Goal: Task Accomplishment & Management: Complete application form

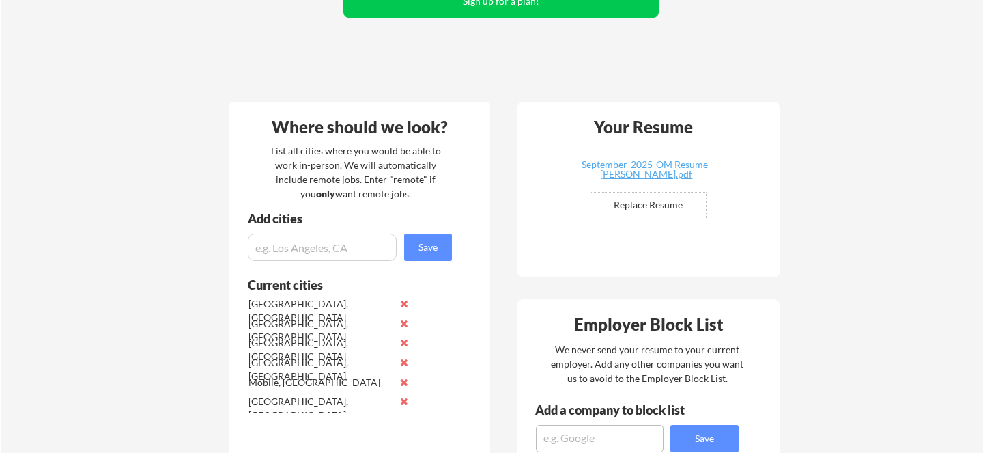
scroll to position [207, 0]
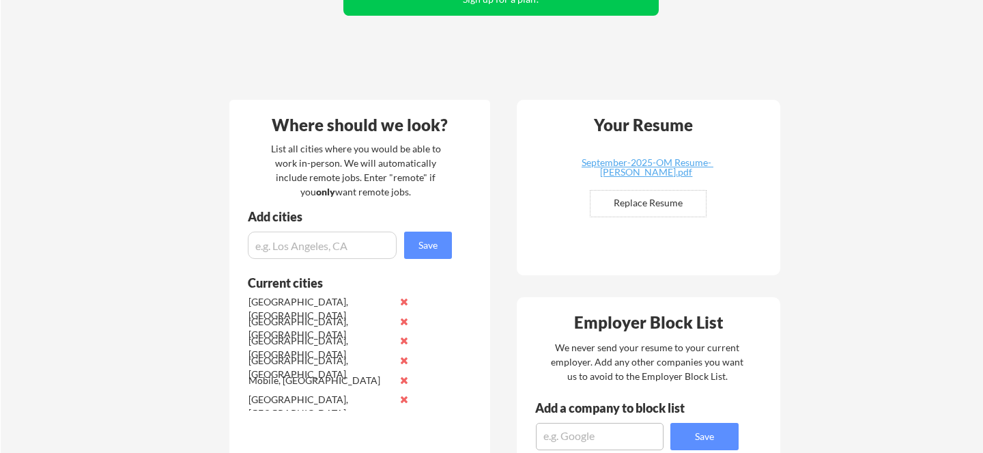
click at [659, 202] on input "file" at bounding box center [647, 203] width 115 height 26
type input "C:\fakepath\OCT 2025 ATS Resume.pdf"
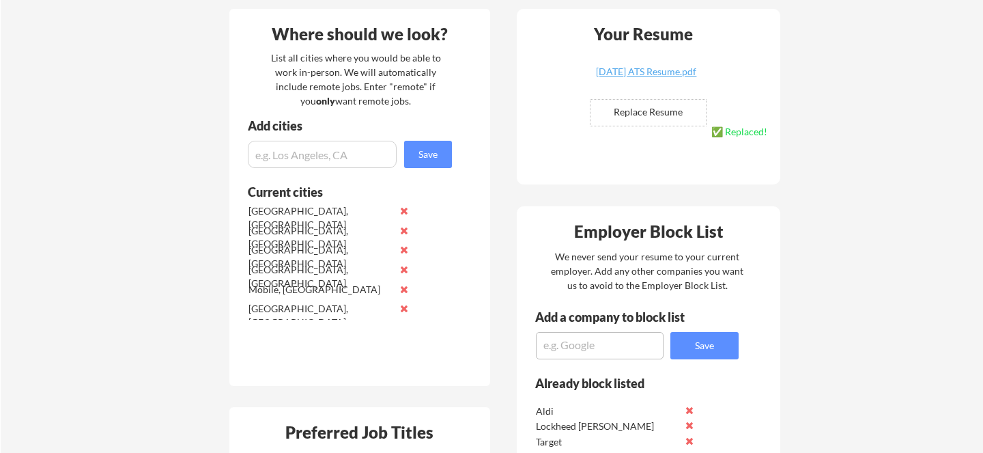
scroll to position [279, 0]
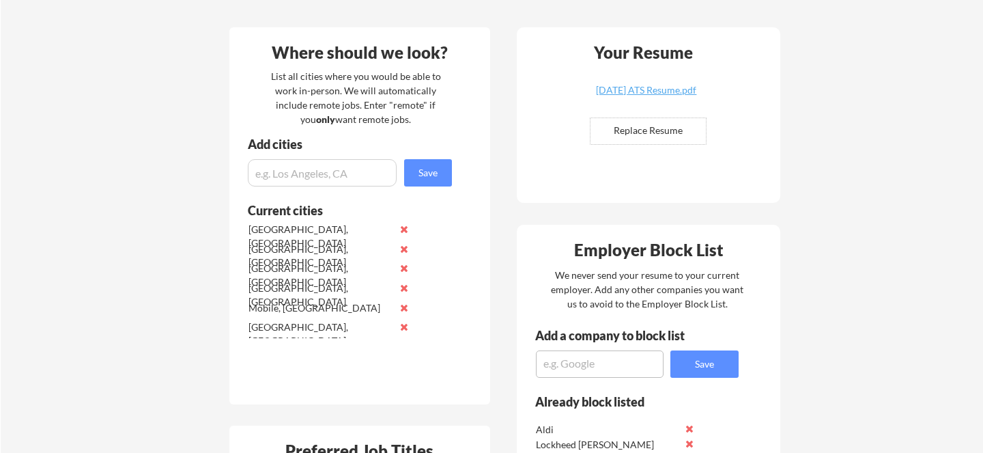
click at [316, 176] on input "input" at bounding box center [322, 172] width 149 height 27
type input "Chattanooga, TN"
click at [433, 174] on button "Save" at bounding box center [428, 172] width 48 height 27
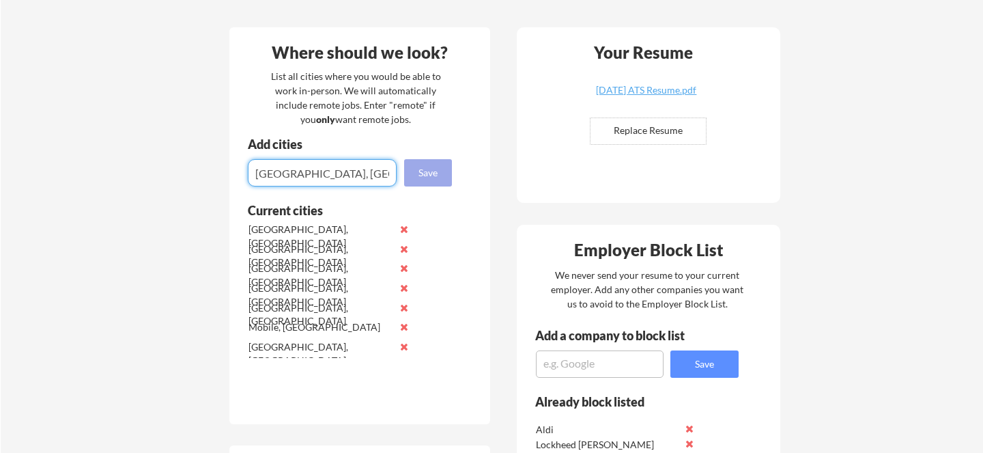
type input "Knoxville, TN"
click at [415, 169] on button "Save" at bounding box center [428, 172] width 48 height 27
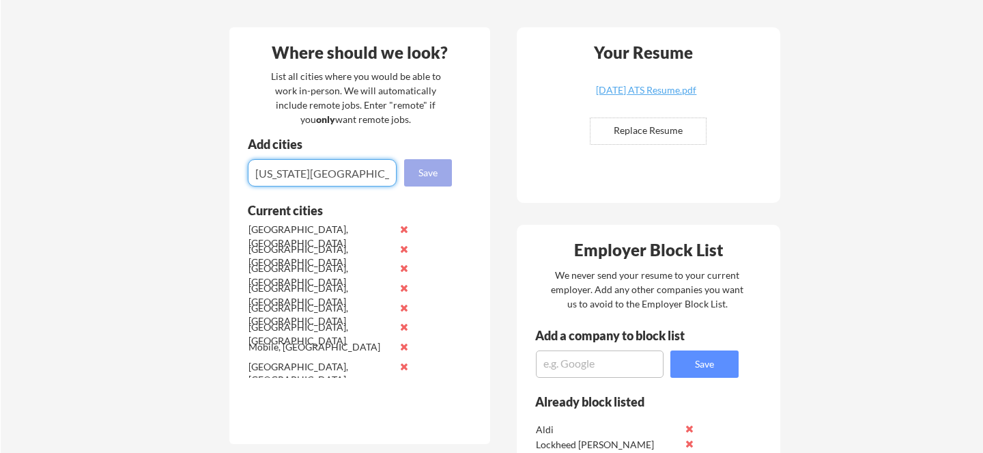
type input "Washington DC"
click at [420, 176] on button "Save" at bounding box center [428, 172] width 48 height 27
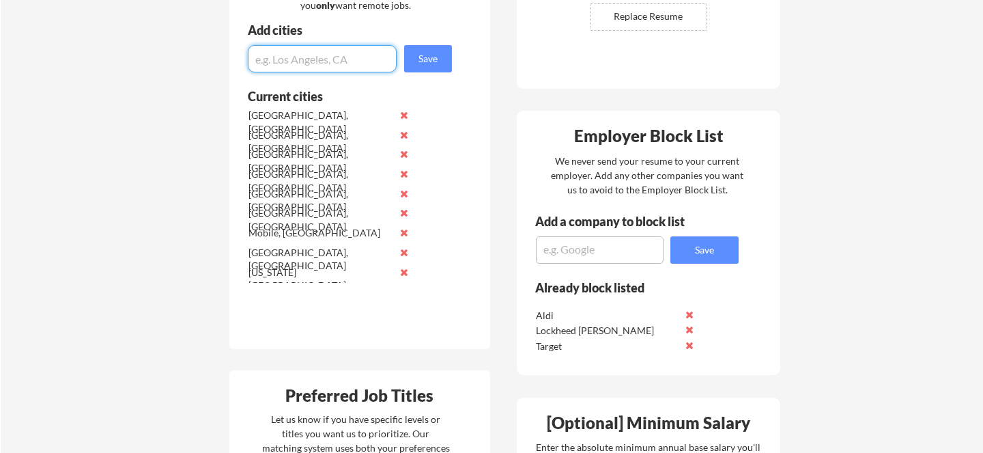
scroll to position [311, 0]
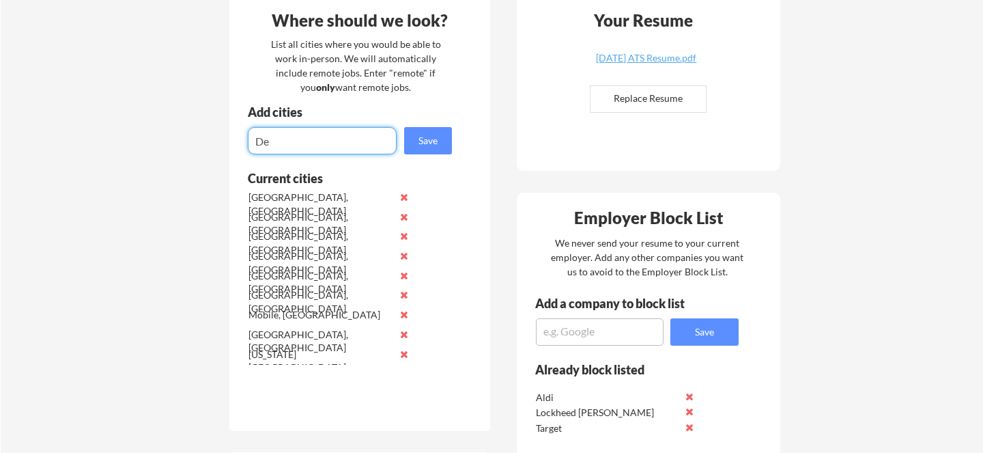
type input "D"
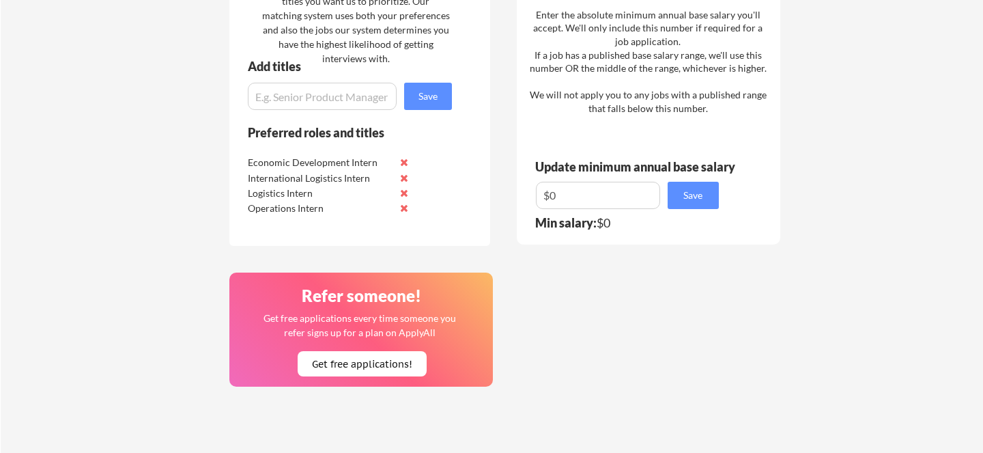
scroll to position [782, 0]
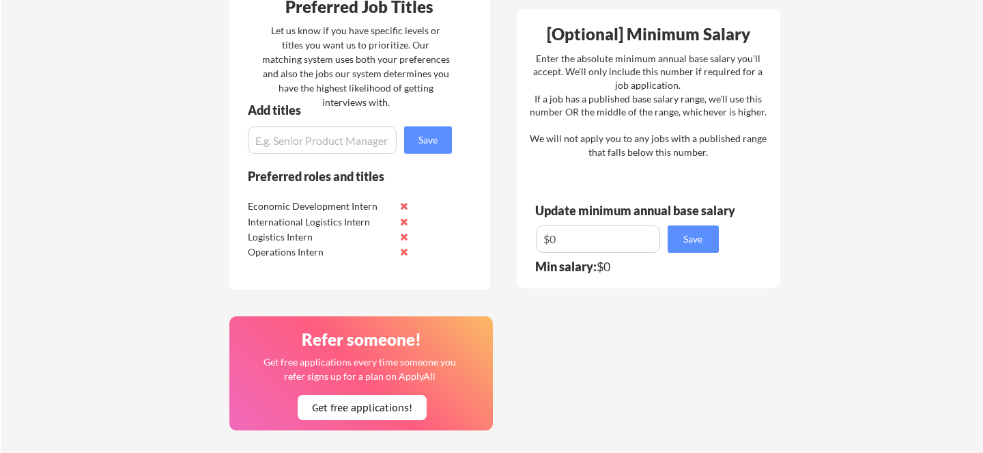
click at [361, 139] on input "input" at bounding box center [322, 139] width 149 height 27
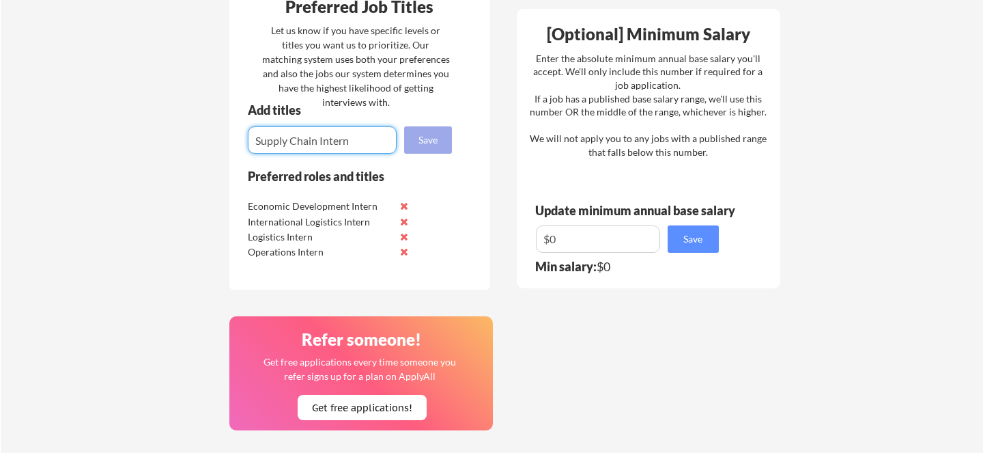
type input "Supply Chain Intern"
click at [433, 144] on button "Save" at bounding box center [428, 139] width 48 height 27
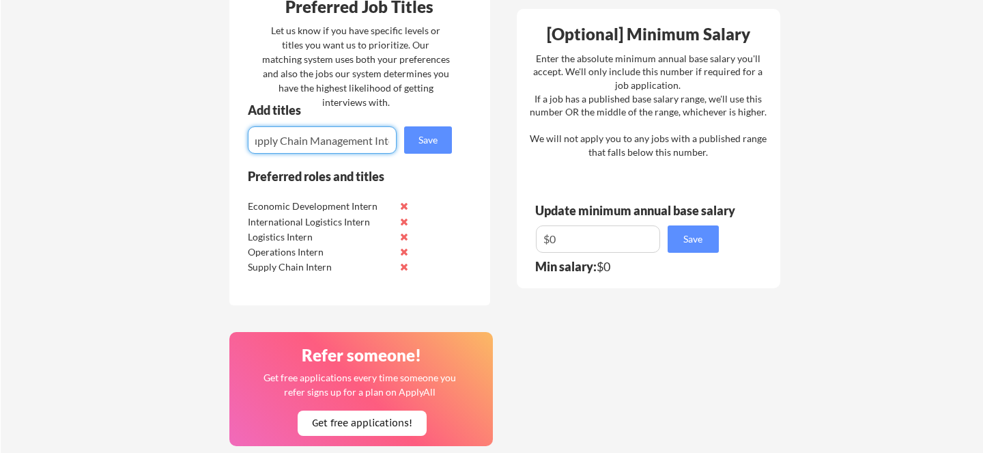
scroll to position [0, 25]
type input "Supply Chain Management Intern"
click at [418, 143] on button "Save" at bounding box center [428, 139] width 48 height 27
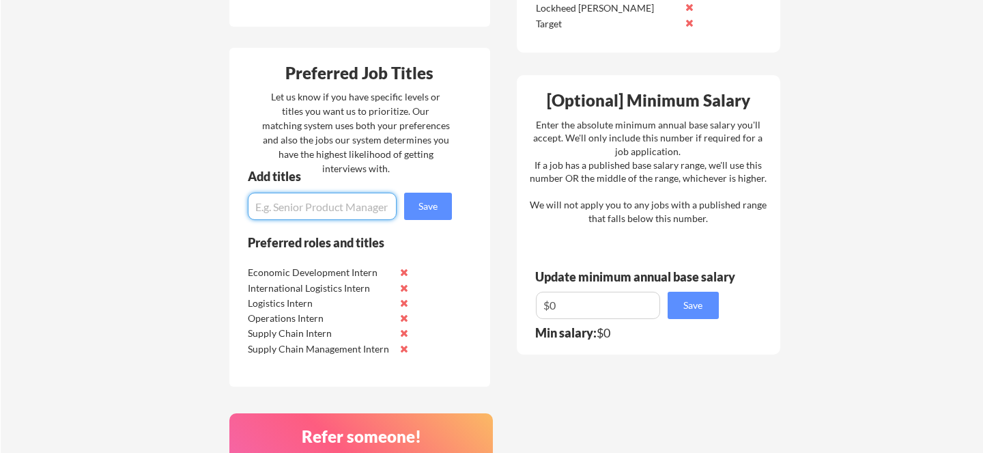
scroll to position [715, 0]
click at [817, 186] on div "Your Dashboard Jobs await! Hit the green button below to sign up for a plan and…" at bounding box center [492, 58] width 982 height 1437
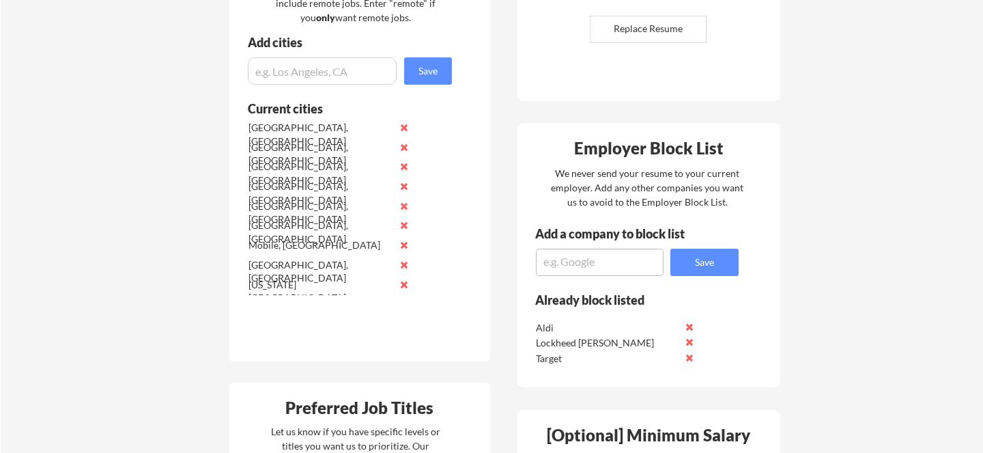
scroll to position [374, 0]
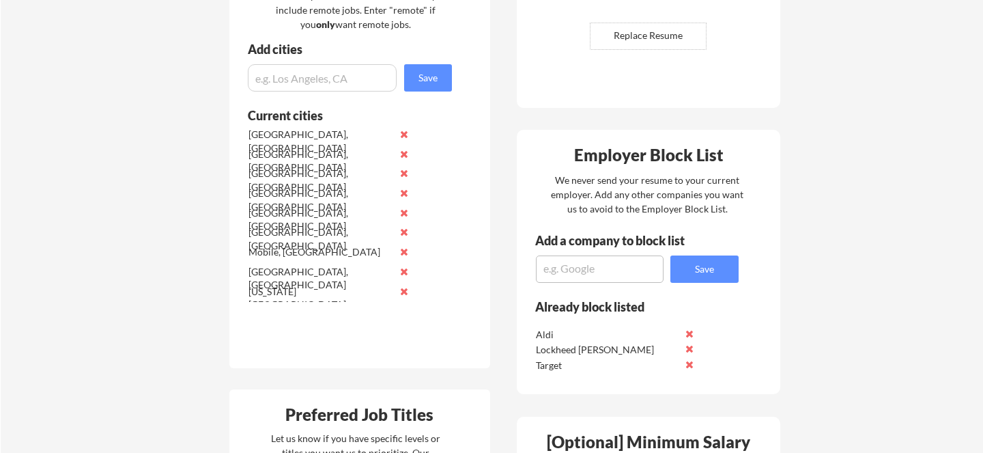
click at [311, 79] on input "input" at bounding box center [322, 77] width 149 height 27
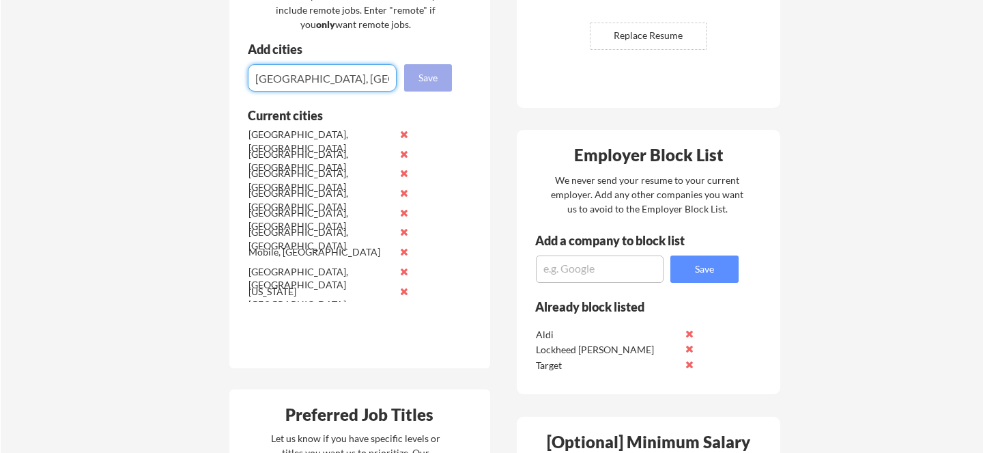
type input "Austin, TX"
click at [422, 80] on button "Save" at bounding box center [428, 77] width 48 height 27
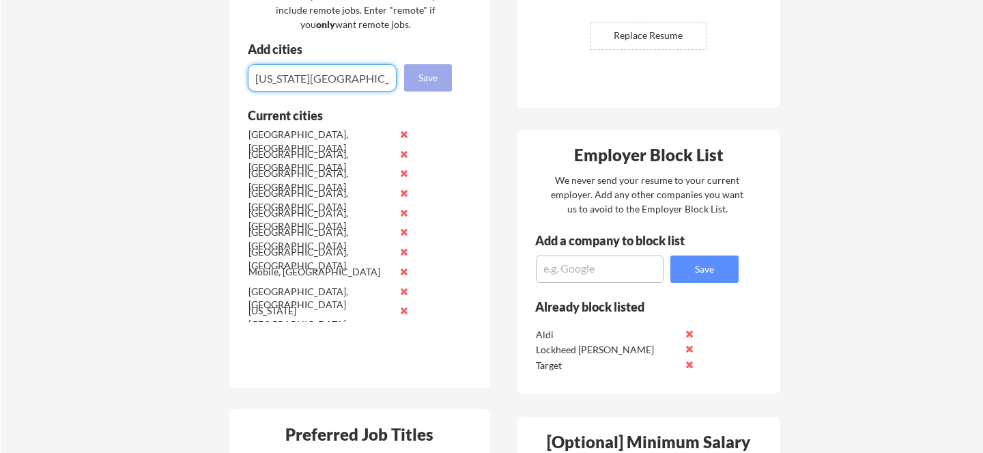
type input "Colorado Springs, CO"
click at [427, 81] on button "Save" at bounding box center [428, 77] width 48 height 27
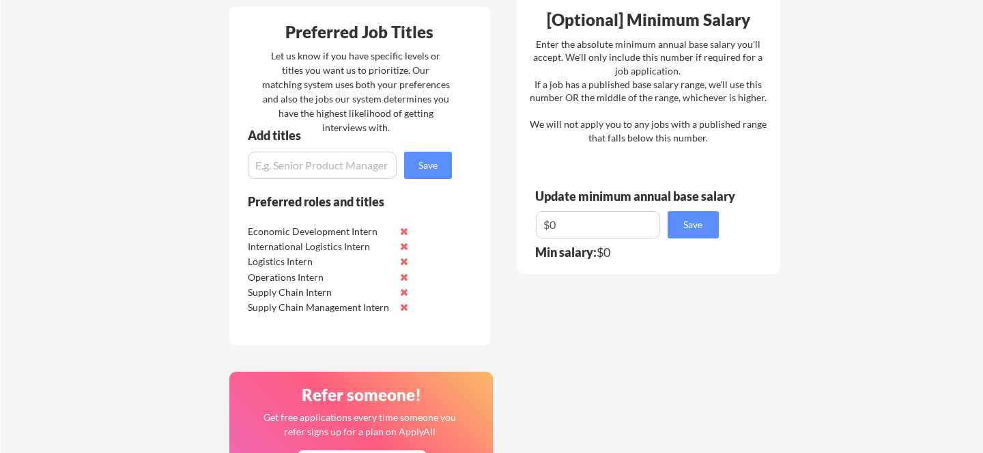
scroll to position [797, 0]
click at [282, 163] on input "input" at bounding box center [322, 164] width 149 height 27
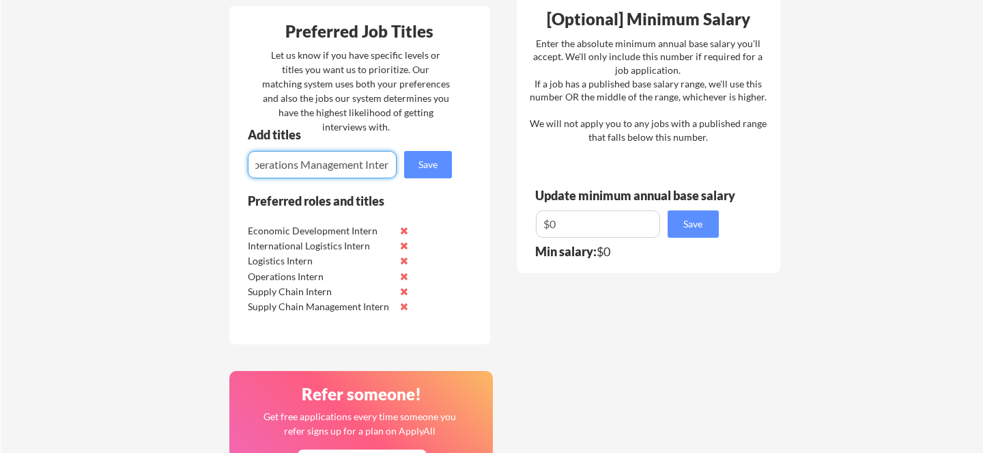
scroll to position [0, 17]
type input "Operations Management Intern"
click at [431, 160] on button "Save" at bounding box center [428, 164] width 48 height 27
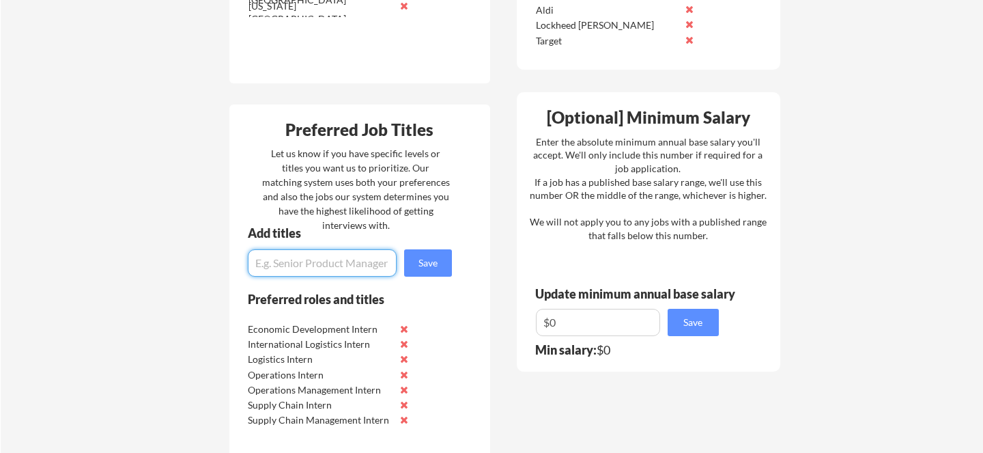
scroll to position [698, 0]
type input "Hotel Operations Intern"
click at [436, 264] on button "Save" at bounding box center [428, 263] width 48 height 27
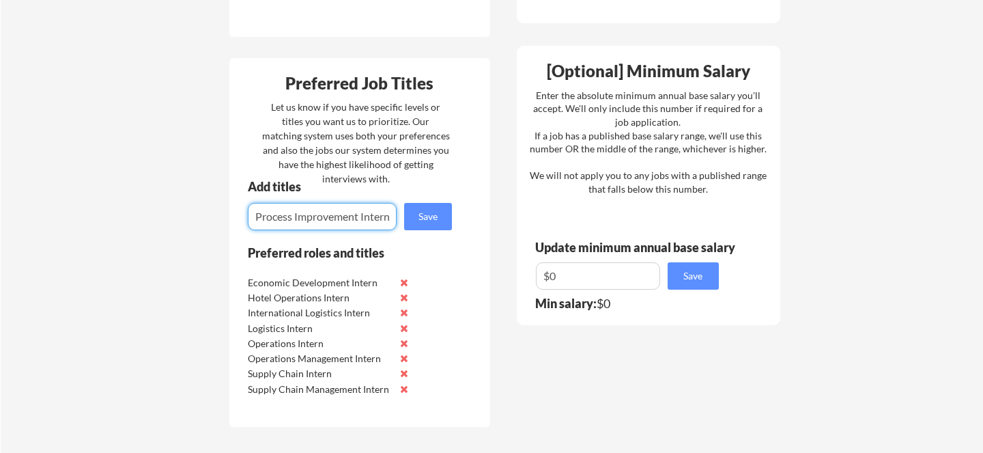
scroll to position [0, 2]
type input "Process Improvement Intern"
click at [421, 214] on button "Save" at bounding box center [428, 216] width 48 height 27
click at [272, 215] on input "input" at bounding box center [322, 216] width 149 height 27
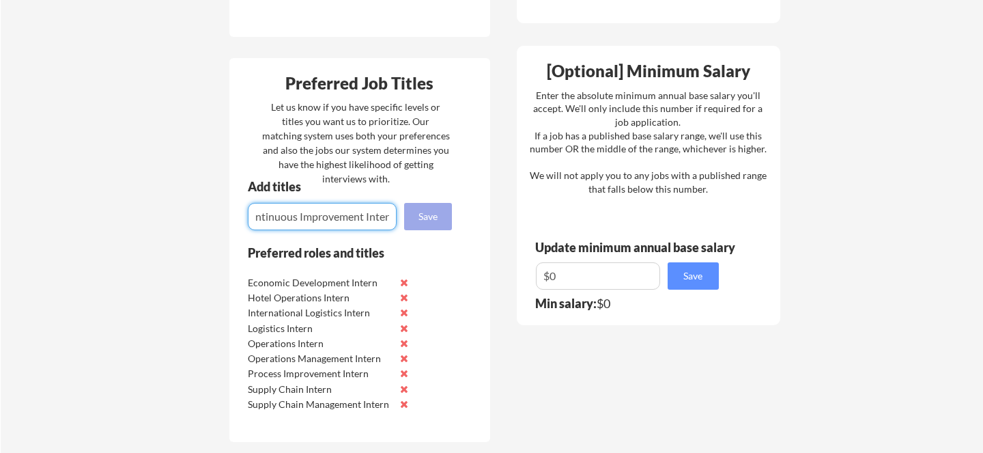
type input "Continuous Improvement Intern"
click at [425, 213] on button "Save" at bounding box center [428, 216] width 48 height 27
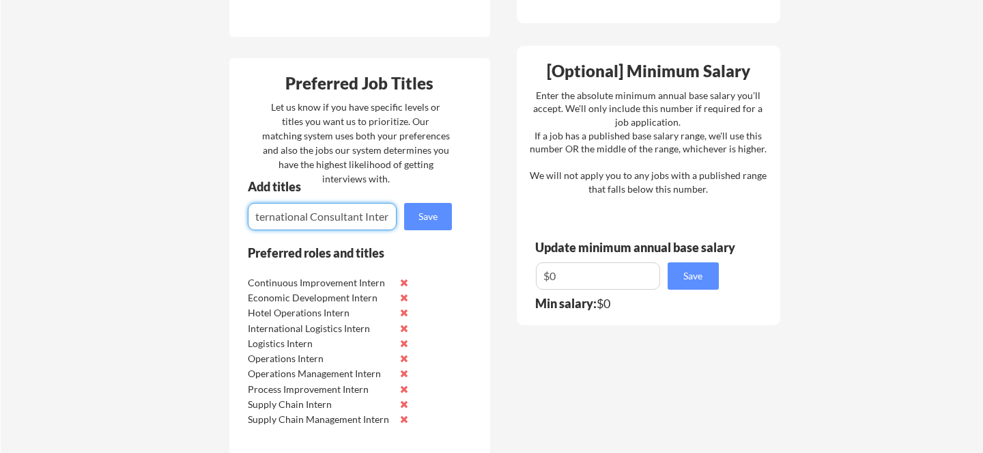
scroll to position [0, 15]
type input "International Consultant Intern"
click at [435, 216] on button "Save" at bounding box center [428, 216] width 48 height 27
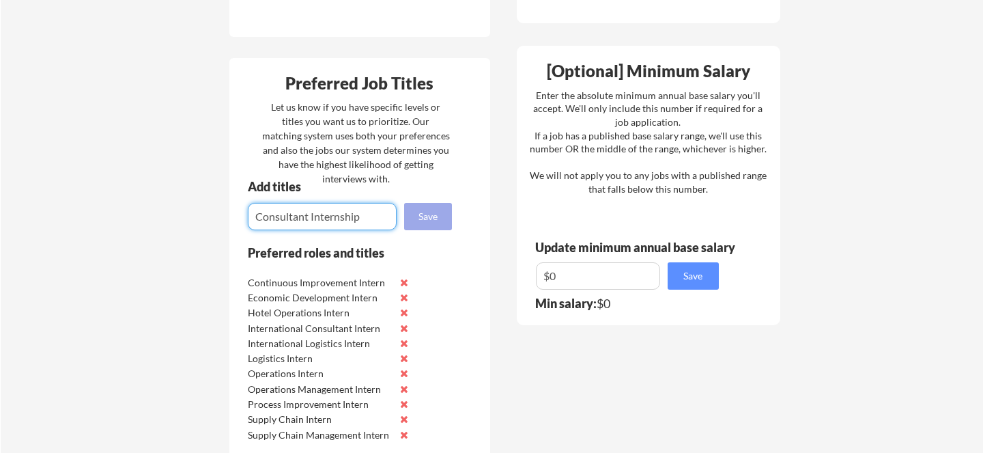
type input "Consultant Internship"
click at [421, 219] on button "Save" at bounding box center [428, 216] width 48 height 27
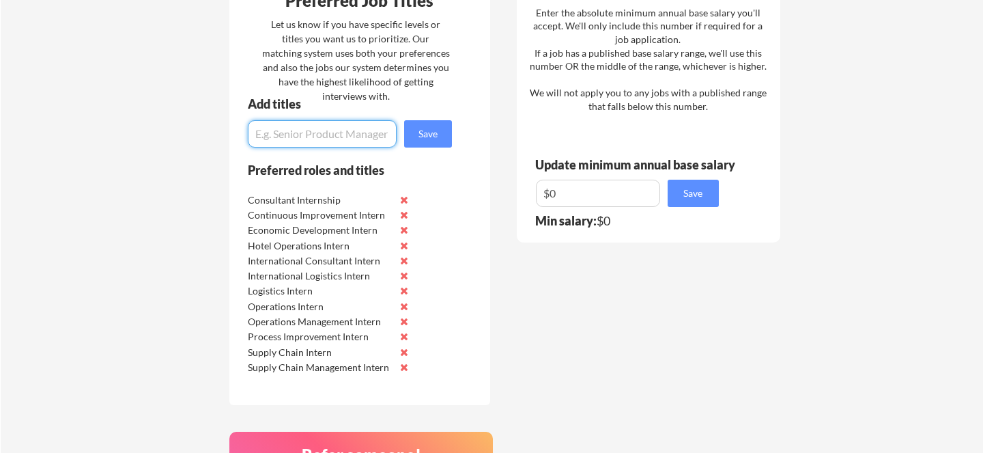
scroll to position [755, 0]
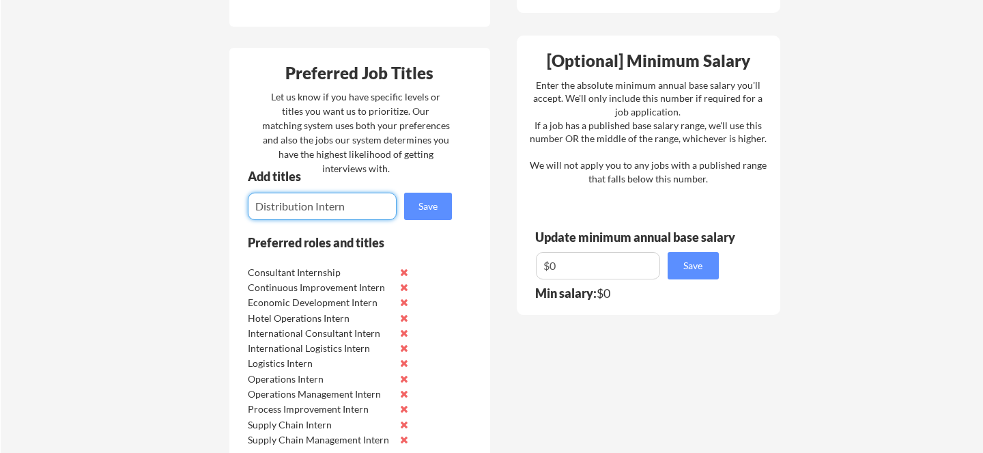
type input "Distribution Intern"
click at [428, 207] on button "Save" at bounding box center [428, 206] width 48 height 27
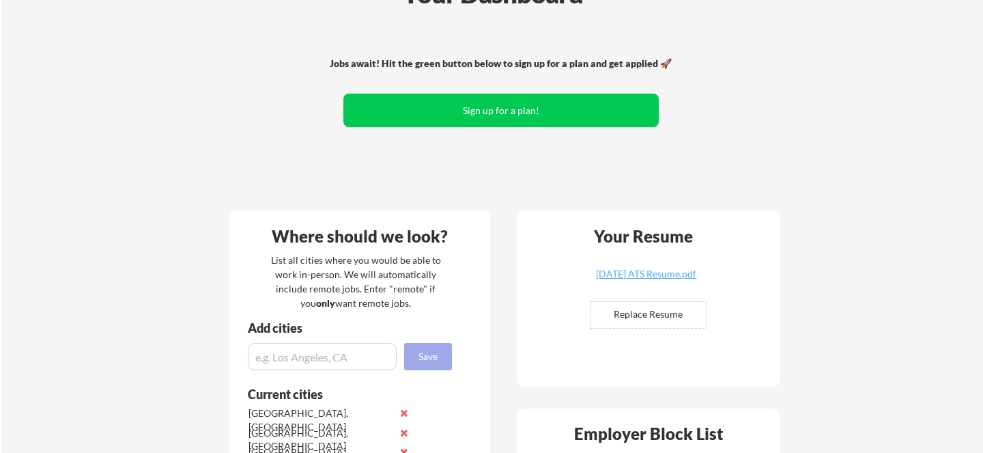
scroll to position [0, 0]
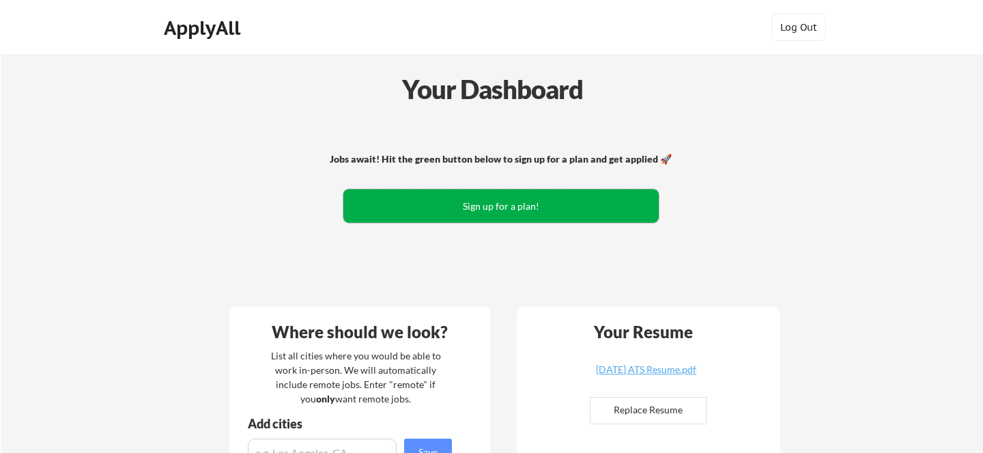
click at [472, 202] on button "Sign up for a plan!" at bounding box center [500, 205] width 315 height 33
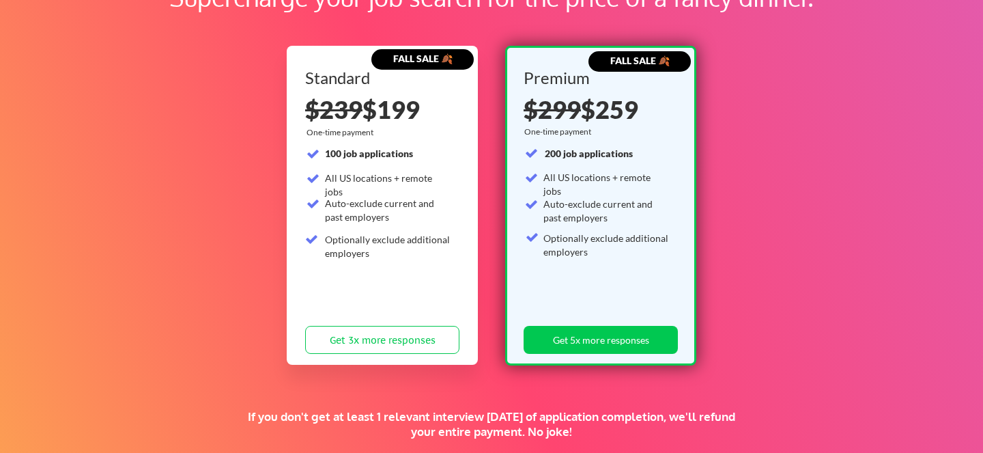
scroll to position [115, 0]
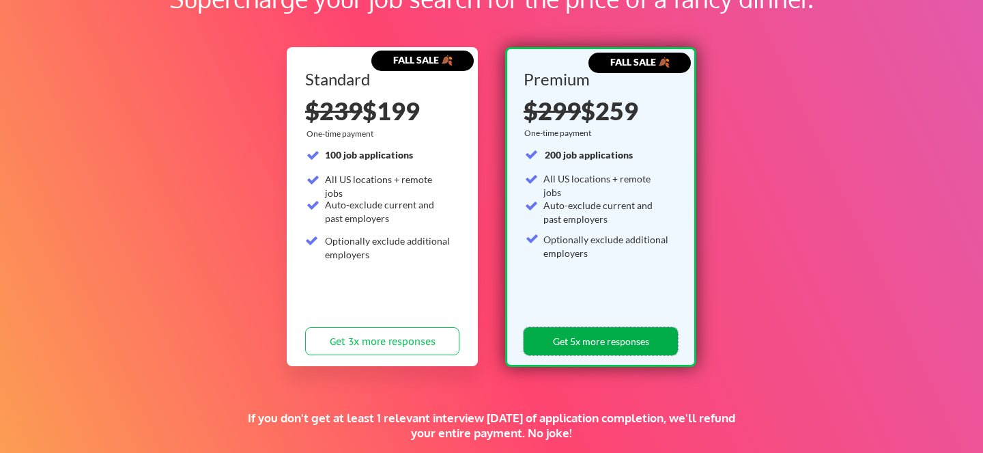
click at [541, 347] on button "Get 5x more responses" at bounding box center [601, 341] width 154 height 28
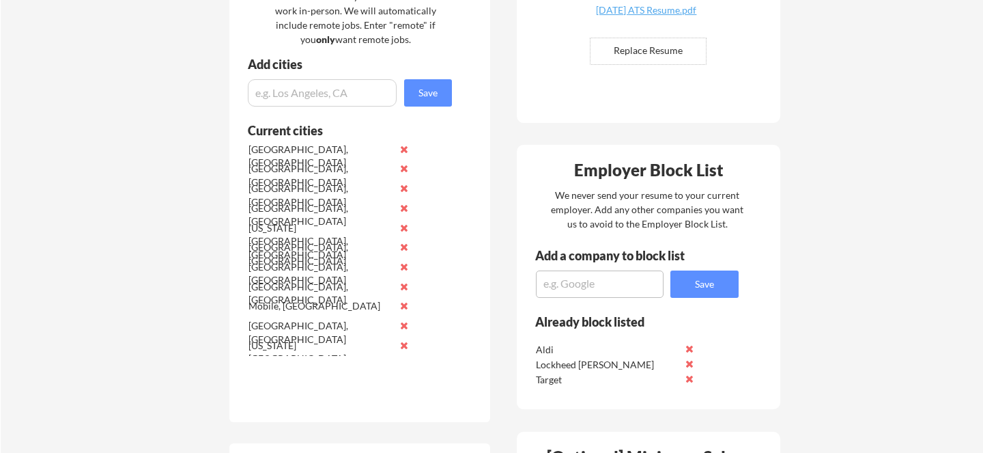
scroll to position [399, 0]
click at [298, 94] on input "input" at bounding box center [322, 92] width 149 height 27
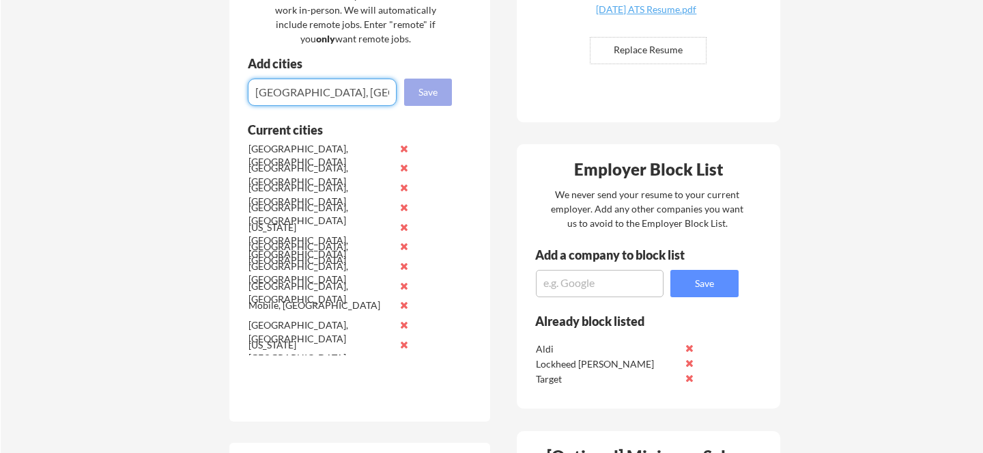
type input "Denver, CO"
click at [434, 89] on button "Save" at bounding box center [428, 92] width 48 height 27
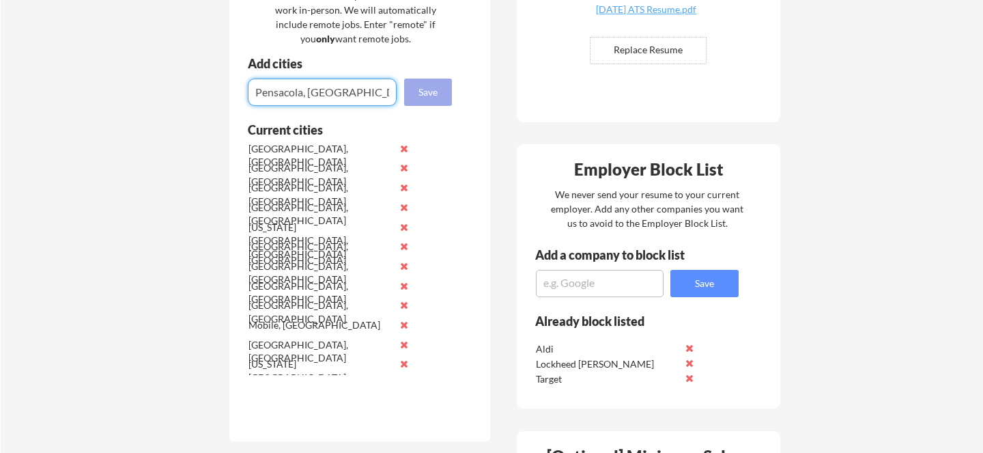
type input "Pensacola, FL"
click at [433, 90] on button "Save" at bounding box center [428, 92] width 48 height 27
type input "Montgomery, AL"
click at [428, 93] on button "Save" at bounding box center [428, 92] width 48 height 27
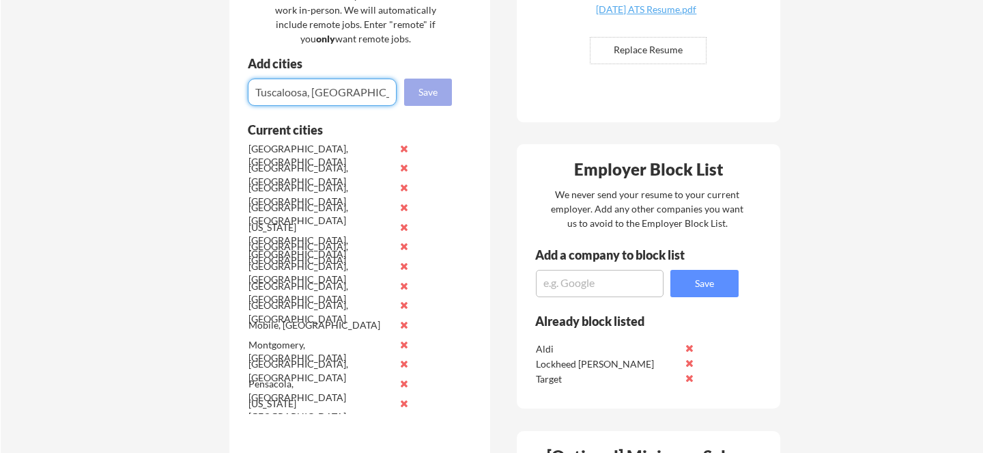
type input "Tuscaloosa, AL"
click at [422, 99] on button "Save" at bounding box center [428, 92] width 48 height 27
type input "F"
type input "Baldwin County, AL"
click at [431, 91] on button "Save" at bounding box center [428, 92] width 48 height 27
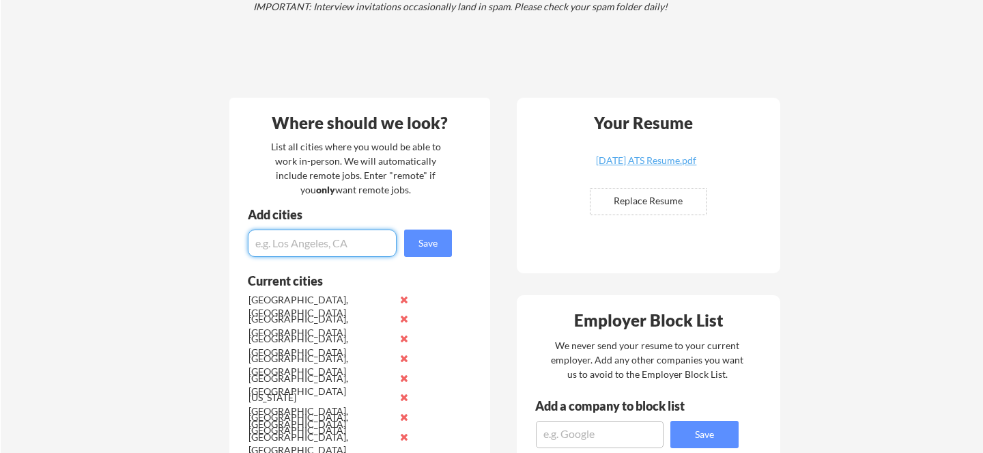
scroll to position [294, 0]
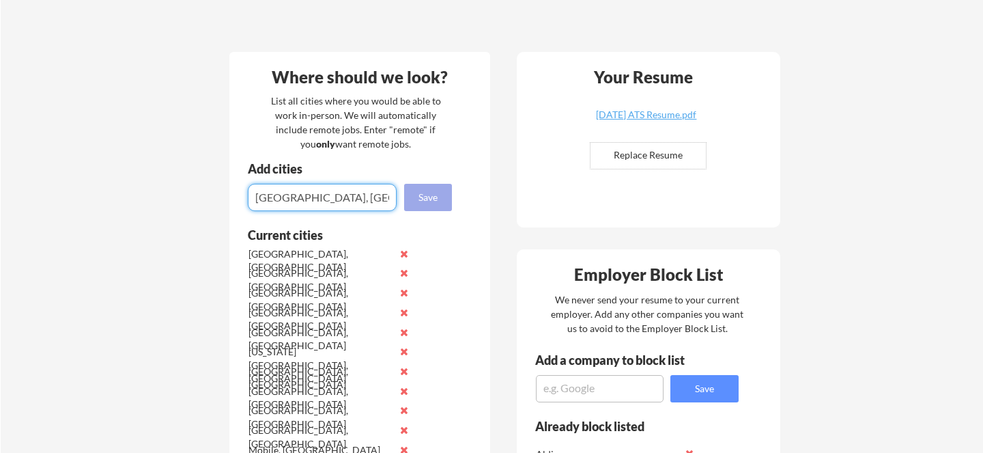
type input "Fort Worth, TX"
click at [432, 196] on button "Save" at bounding box center [428, 197] width 48 height 27
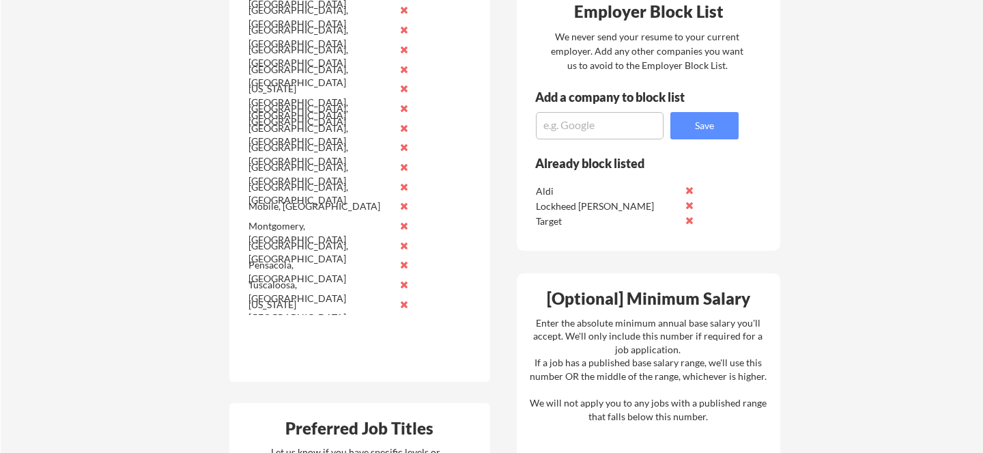
scroll to position [558, 0]
click at [603, 122] on textarea at bounding box center [600, 124] width 128 height 27
type textarea "Boeing"
click at [689, 128] on button "Save" at bounding box center [704, 124] width 68 height 27
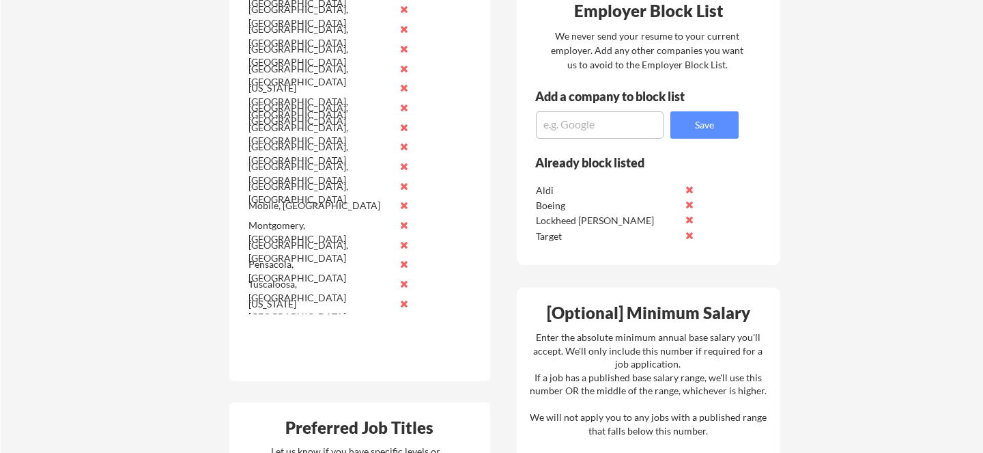
click at [857, 156] on div "Your Dashboard Woohoo! You're ready to be applied! 🙌 We'll start applying you t…" at bounding box center [492, 366] width 982 height 1739
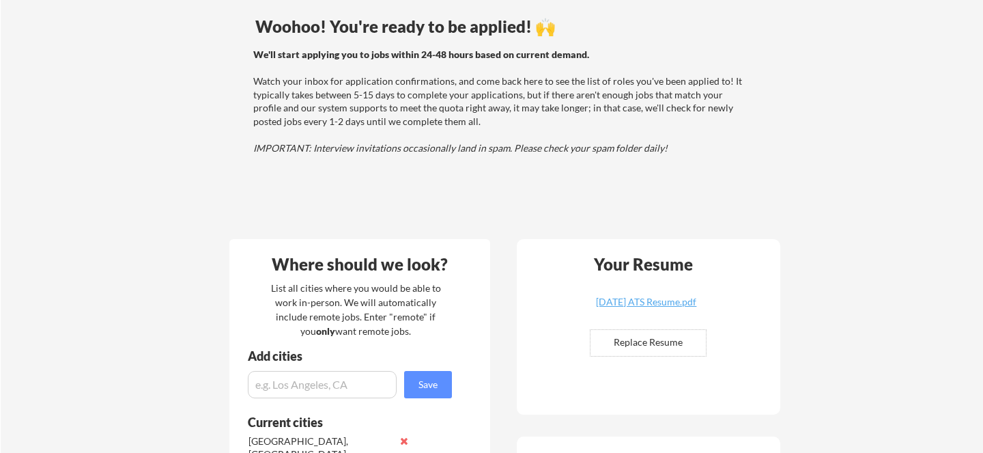
scroll to position [0, 0]
